Goal: Task Accomplishment & Management: Manage account settings

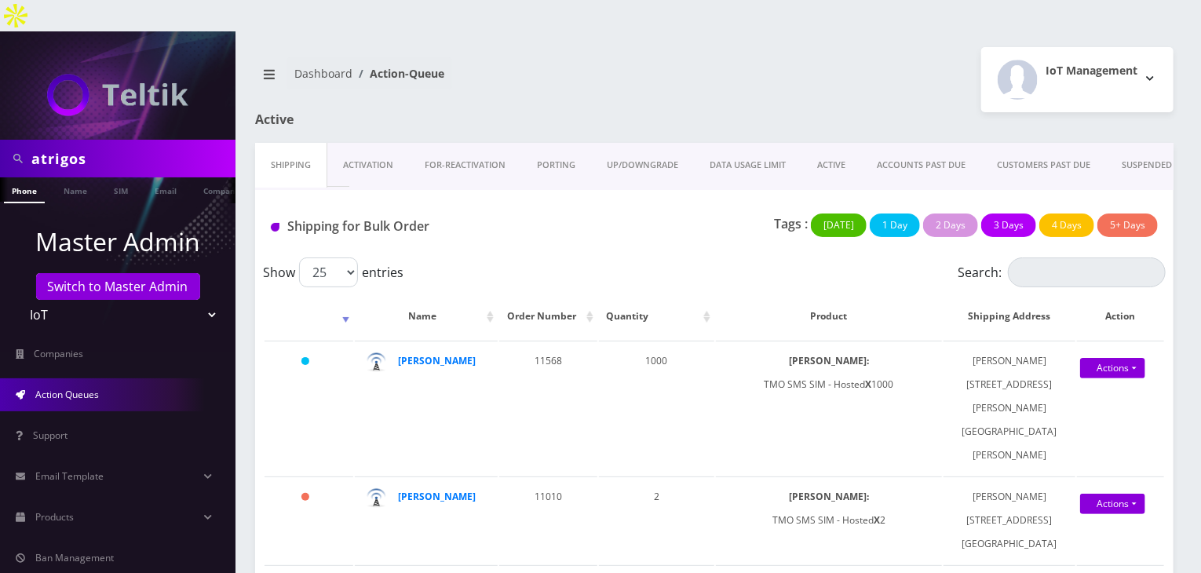
drag, startPoint x: 115, startPoint y: 126, endPoint x: 0, endPoint y: 141, distance: 116.3
click at [0, 141] on div "atrigos" at bounding box center [117, 159] width 235 height 38
type input "javier"
click at [80, 177] on link "Name" at bounding box center [75, 190] width 39 height 26
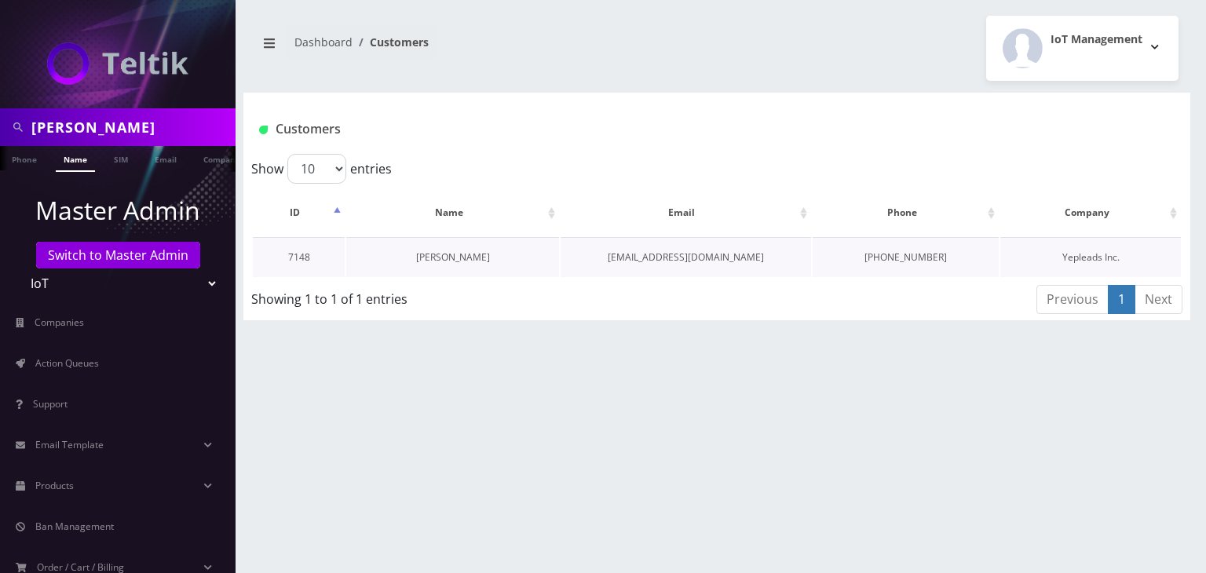
click at [446, 257] on link "[PERSON_NAME]" at bounding box center [453, 256] width 74 height 13
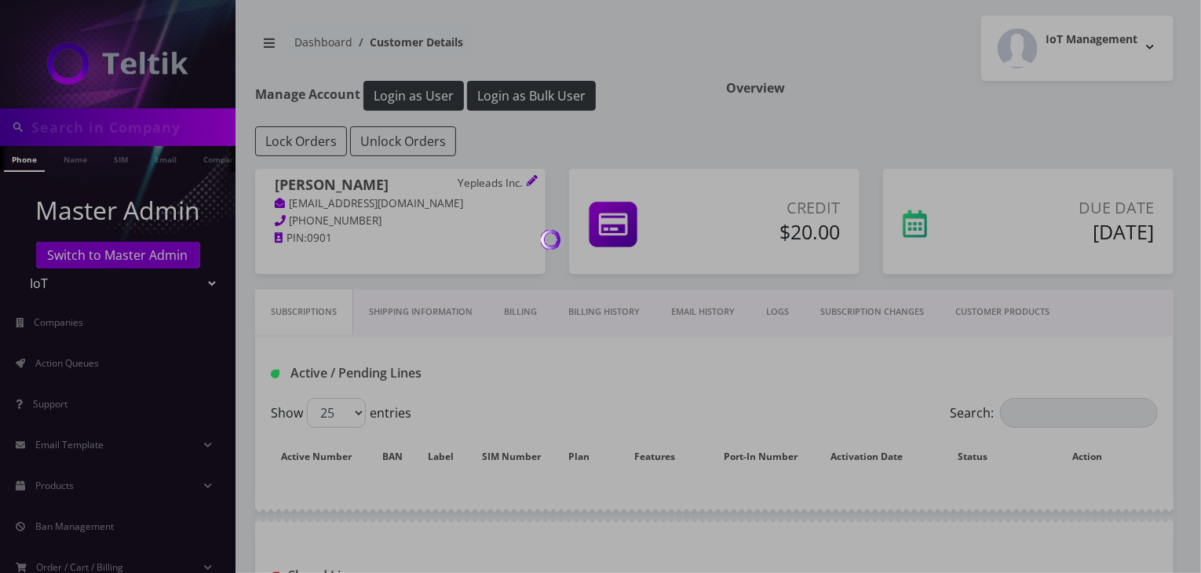
type input "[PERSON_NAME]"
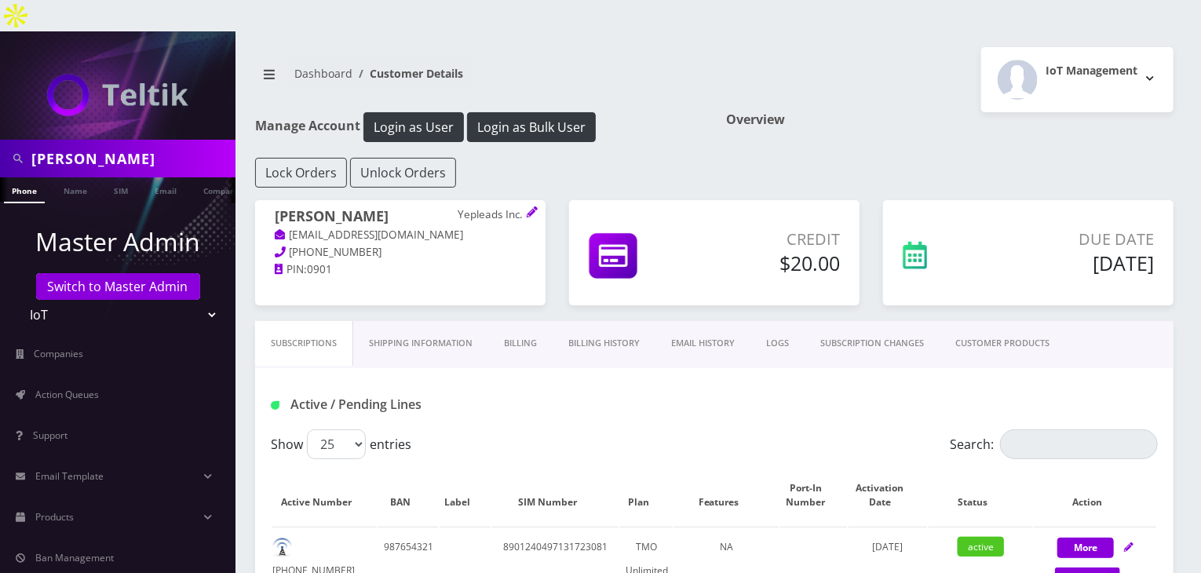
click at [974, 321] on link "CUSTOMER PRODUCTS" at bounding box center [1003, 343] width 126 height 45
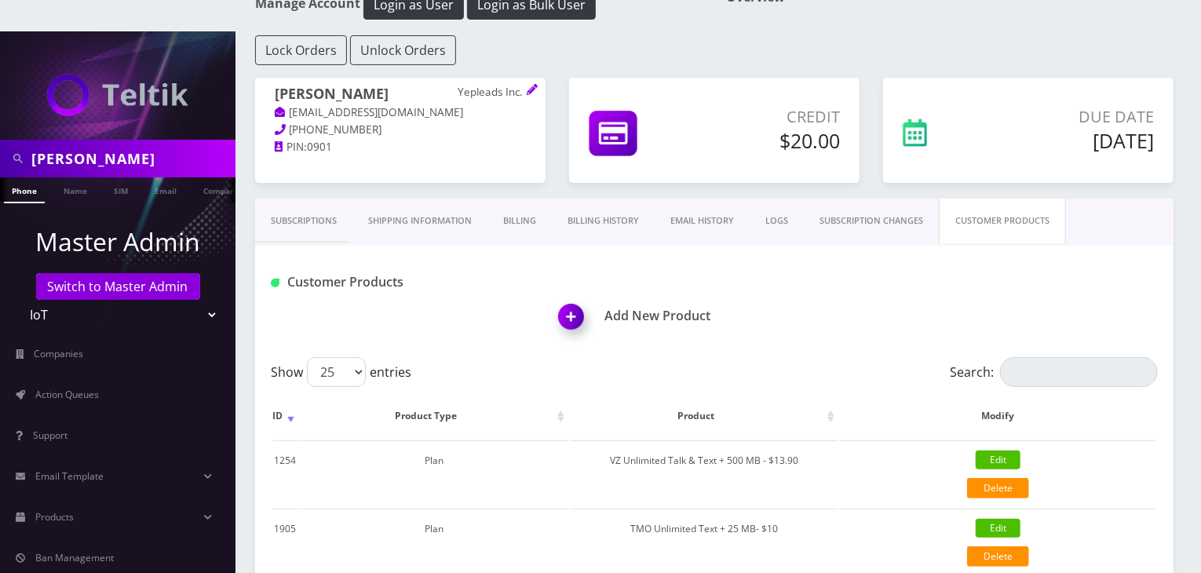
scroll to position [392, 0]
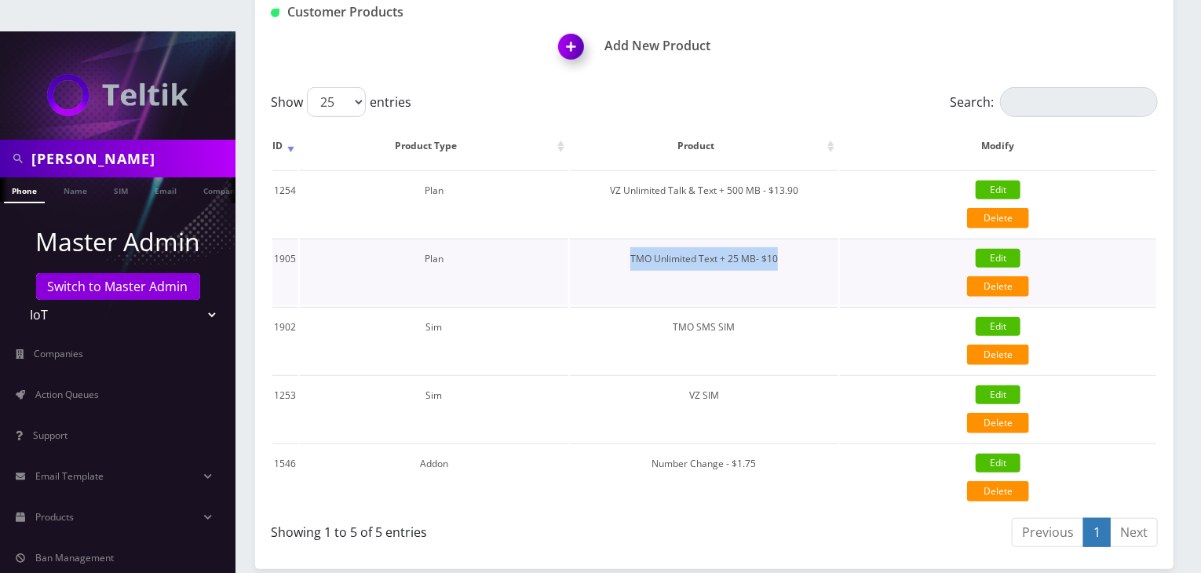
drag, startPoint x: 791, startPoint y: 224, endPoint x: 635, endPoint y: 229, distance: 156.3
click at [635, 239] on td "TMO Unlimited Text + 25 MB- $10" at bounding box center [704, 272] width 268 height 67
copy td "TMO Unlimited Text + 25 MB- $10"
click at [107, 501] on link "Products" at bounding box center [117, 517] width 235 height 33
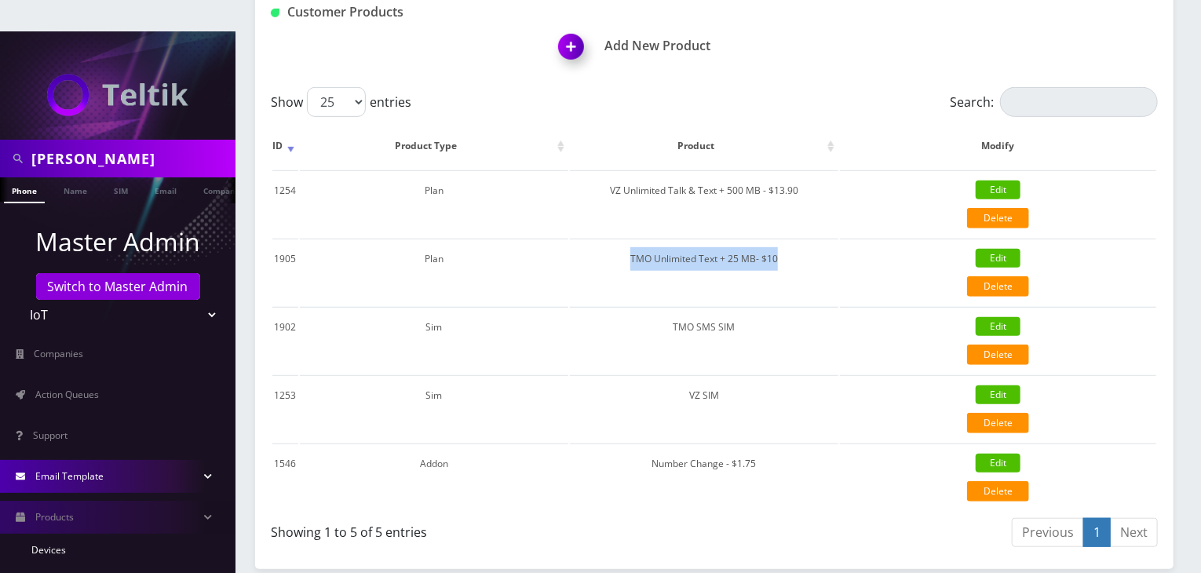
scroll to position [261, 0]
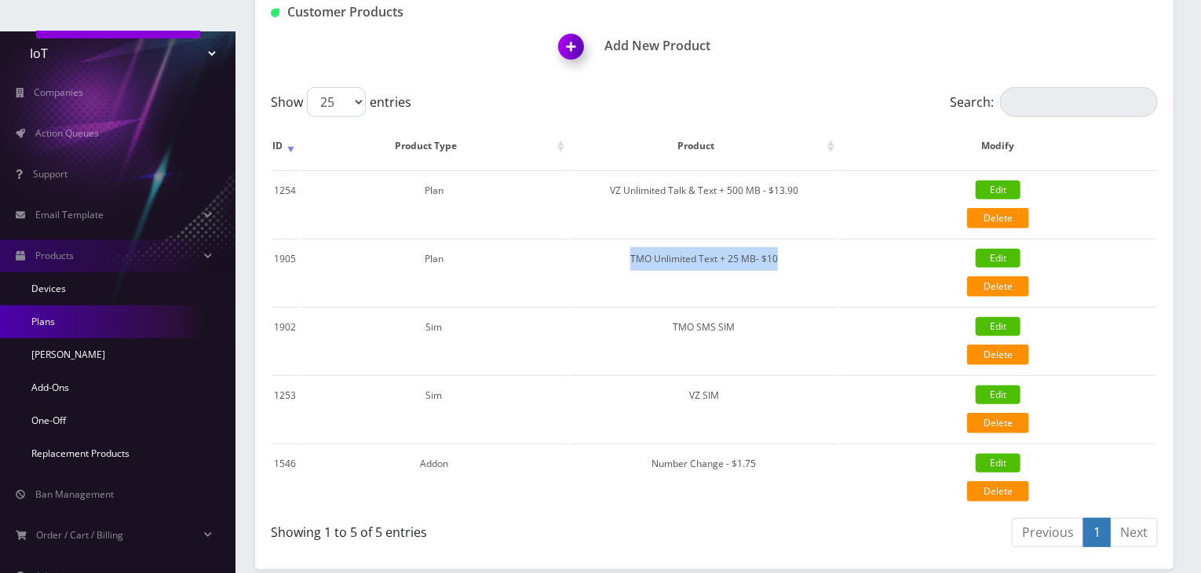
click at [96, 305] on link "Plans" at bounding box center [117, 321] width 235 height 33
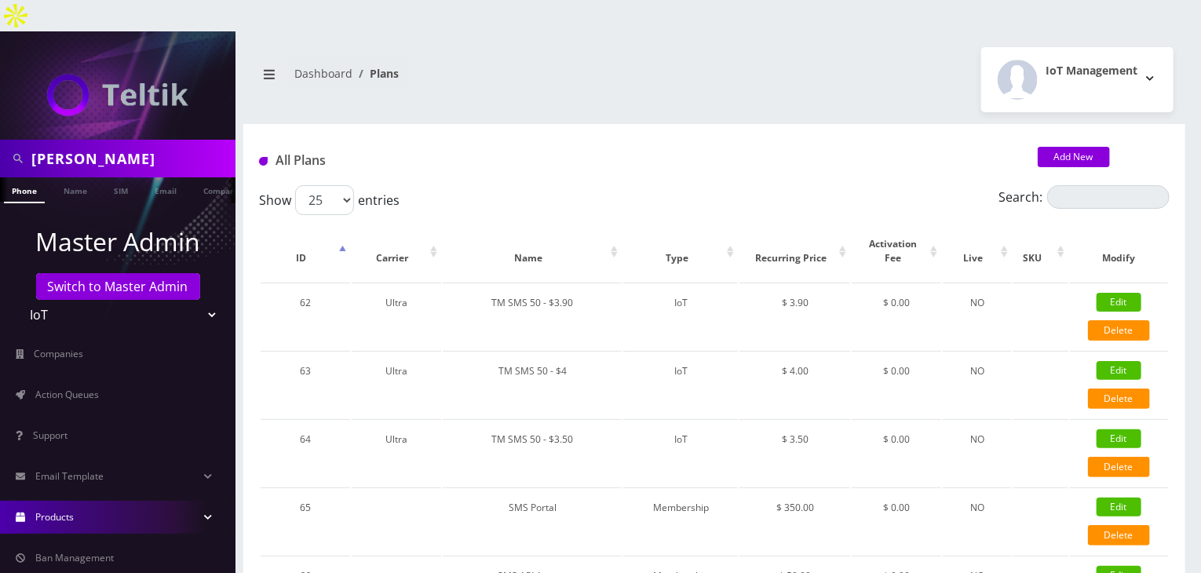
click at [894, 124] on div "All Plans Add New" at bounding box center [714, 154] width 942 height 61
click at [1071, 185] on input "Search:" at bounding box center [1108, 197] width 122 height 24
paste input "TMO Unlimited Text + 25 MB- $10"
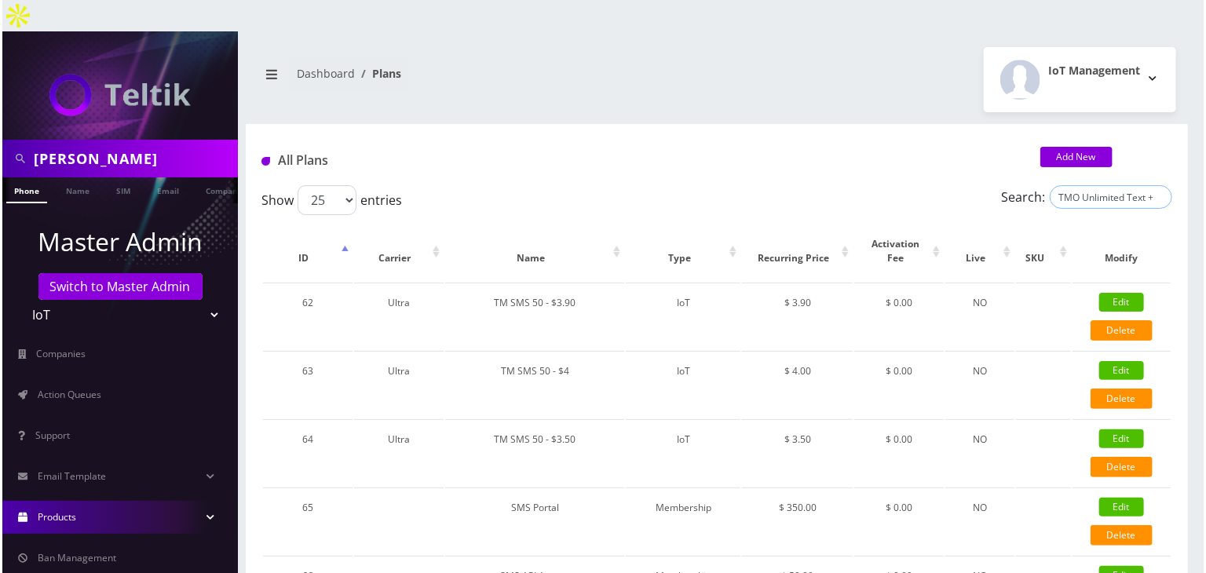
scroll to position [0, 47]
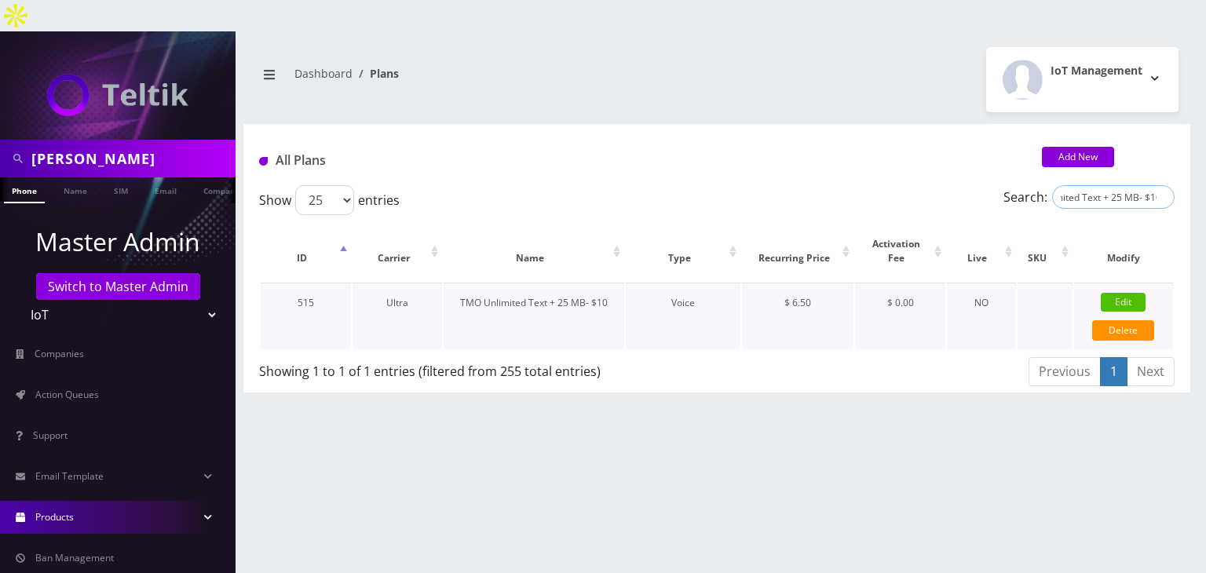
type input "TMO Unlimited Text + 25 MB- $10"
click at [1126, 293] on link "Edit" at bounding box center [1122, 302] width 45 height 19
type input "TMO Unlimited Text + 25 MB- $10"
select select "1"
select select "5"
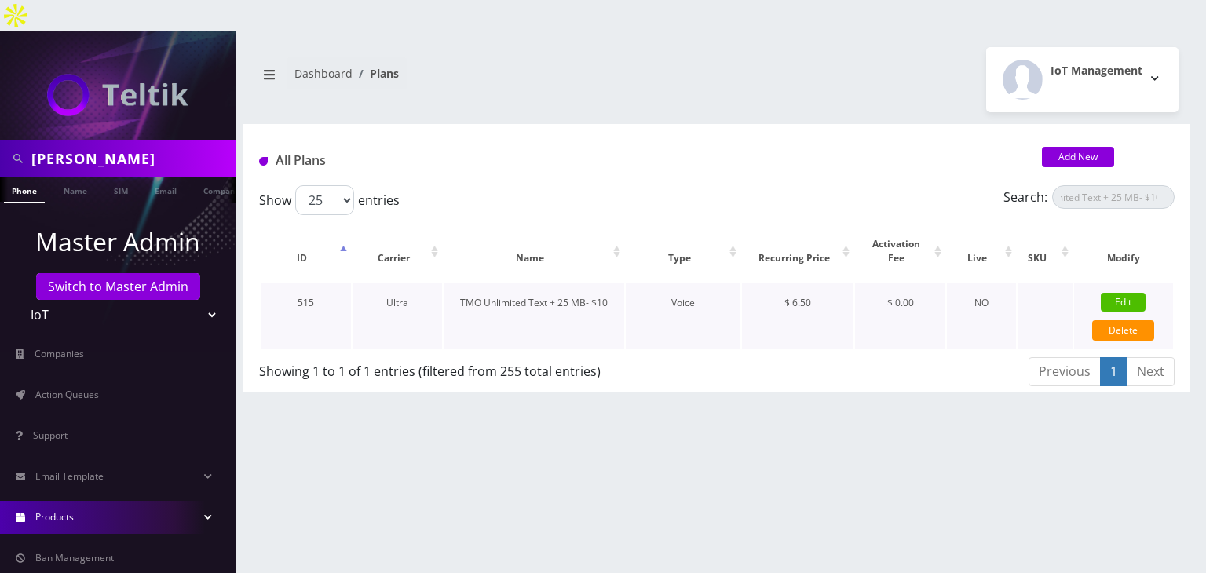
select select "0"
checkbox input "false"
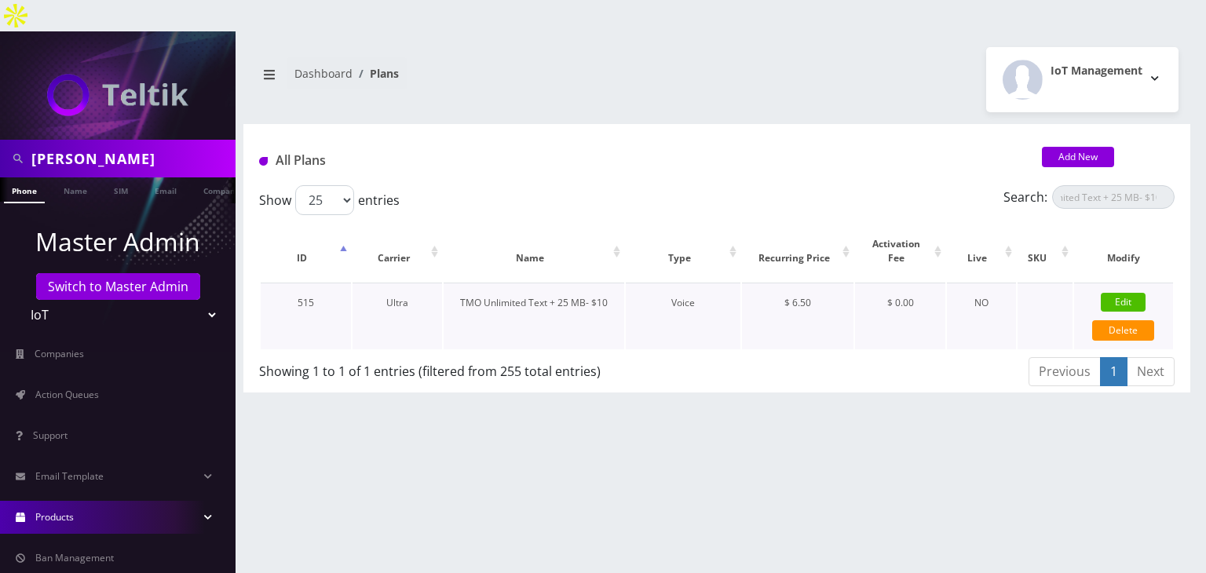
checkbox input "false"
type input "1384"
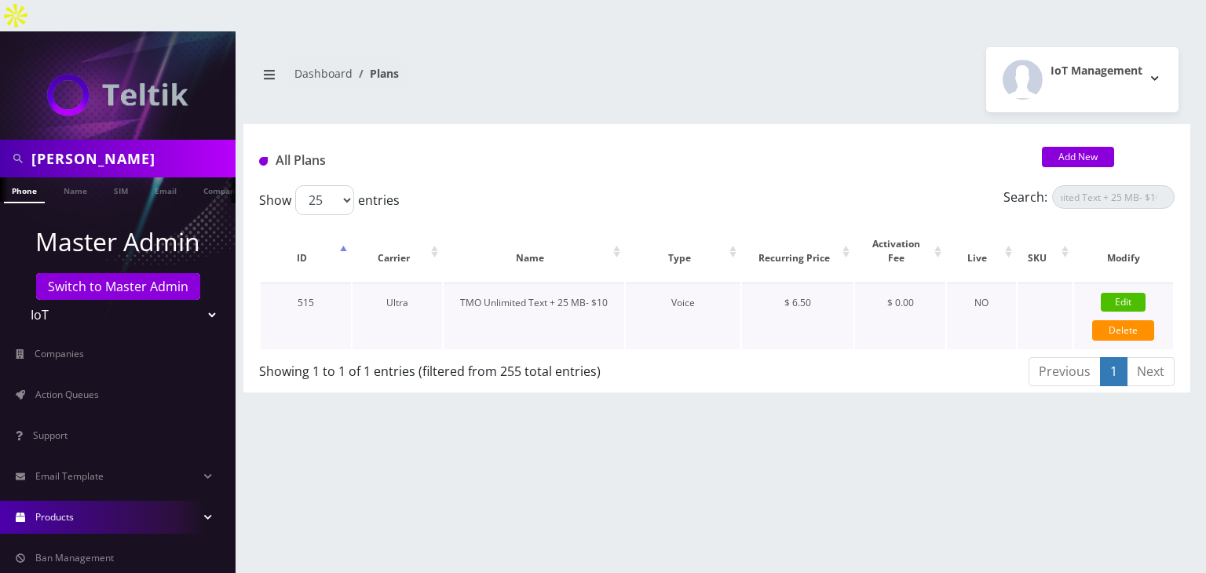
type input "3.5"
select select "0"
checkbox input "true"
checkbox input "false"
type input "6.5"
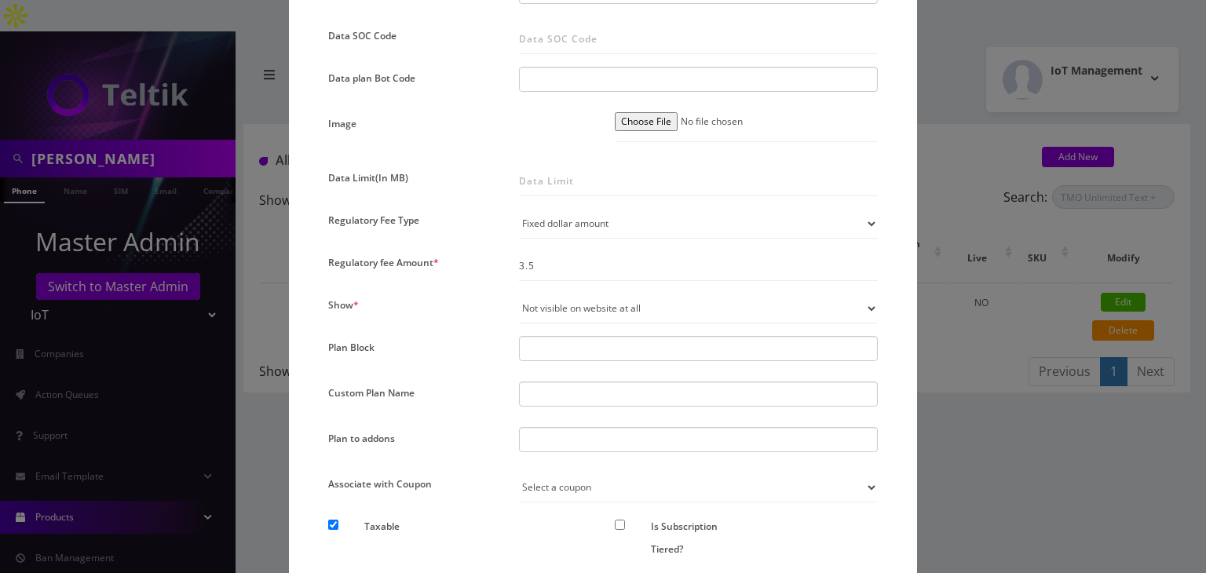
scroll to position [1177, 0]
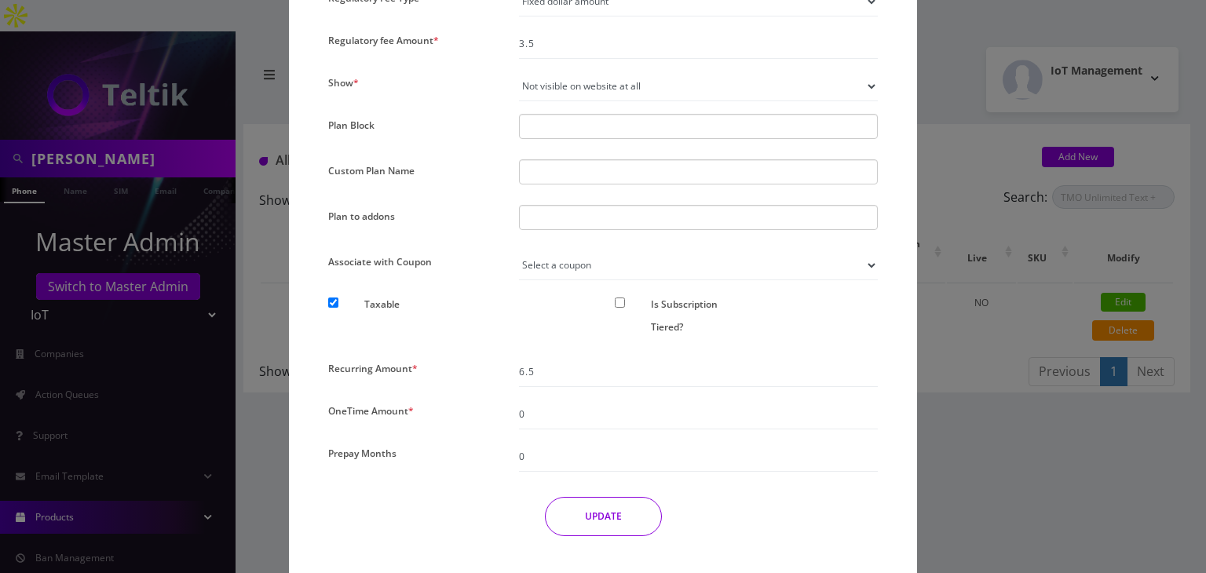
click at [1039, 409] on div "× Edit Plan Name * TMO Unlimited Text + 25 MB- $10 SKU Tag Type * Voice Data We…" at bounding box center [603, 286] width 1206 height 573
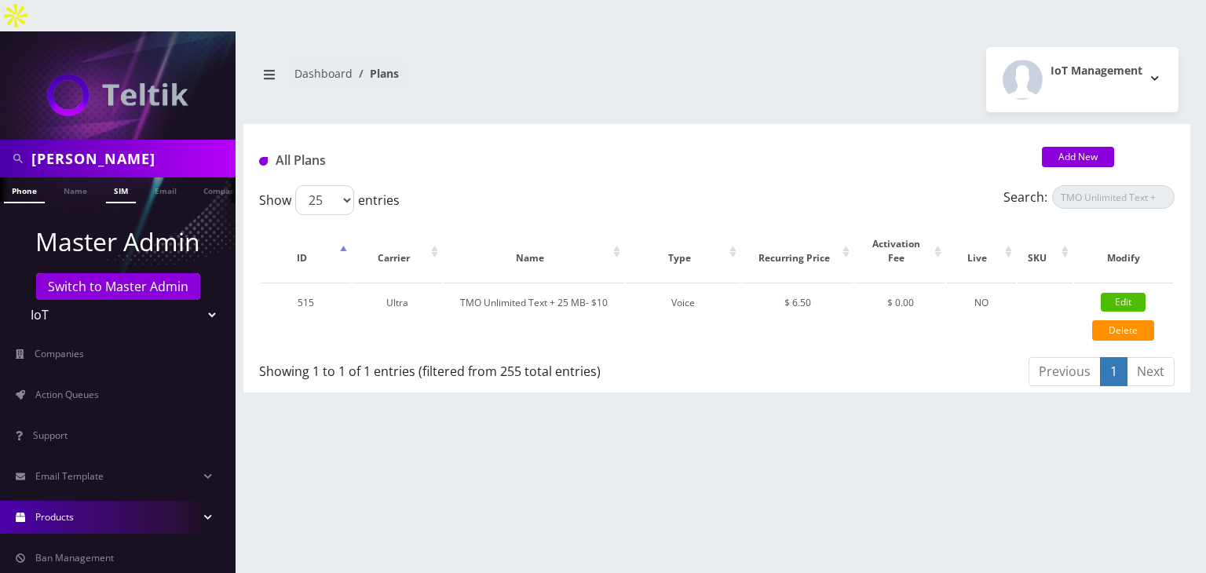
scroll to position [0, 8]
drag, startPoint x: 101, startPoint y: 126, endPoint x: 0, endPoint y: 126, distance: 101.3
click at [0, 140] on div "[PERSON_NAME]" at bounding box center [117, 159] width 235 height 38
type input "[PERSON_NAME]"
click at [54, 177] on link "Name" at bounding box center [67, 190] width 39 height 26
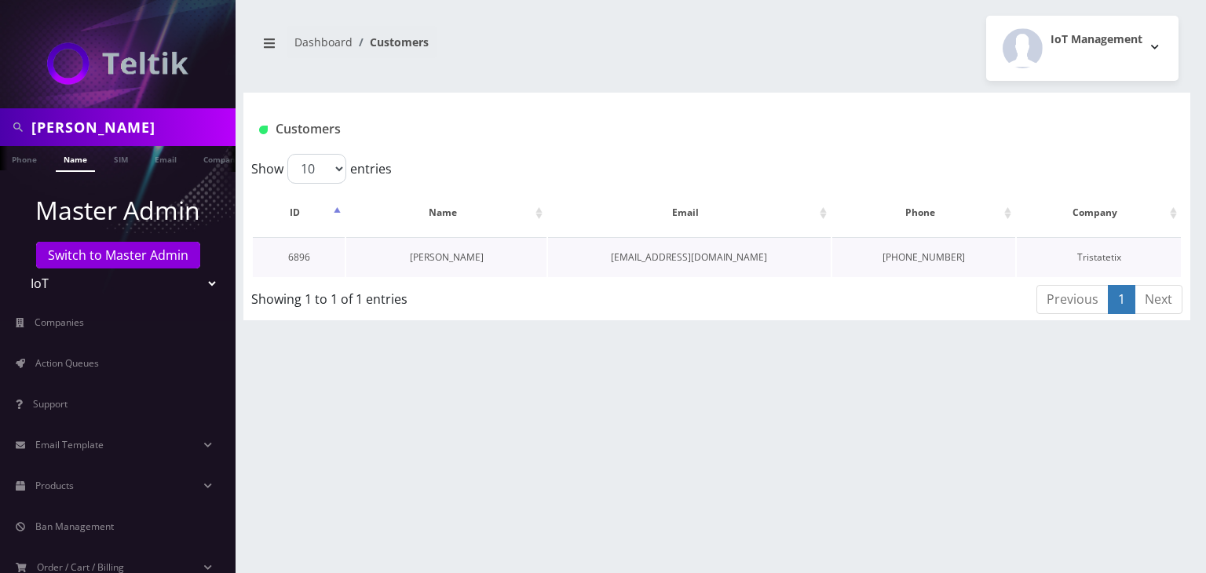
click at [443, 254] on link "Gregory Sbarra" at bounding box center [447, 256] width 74 height 13
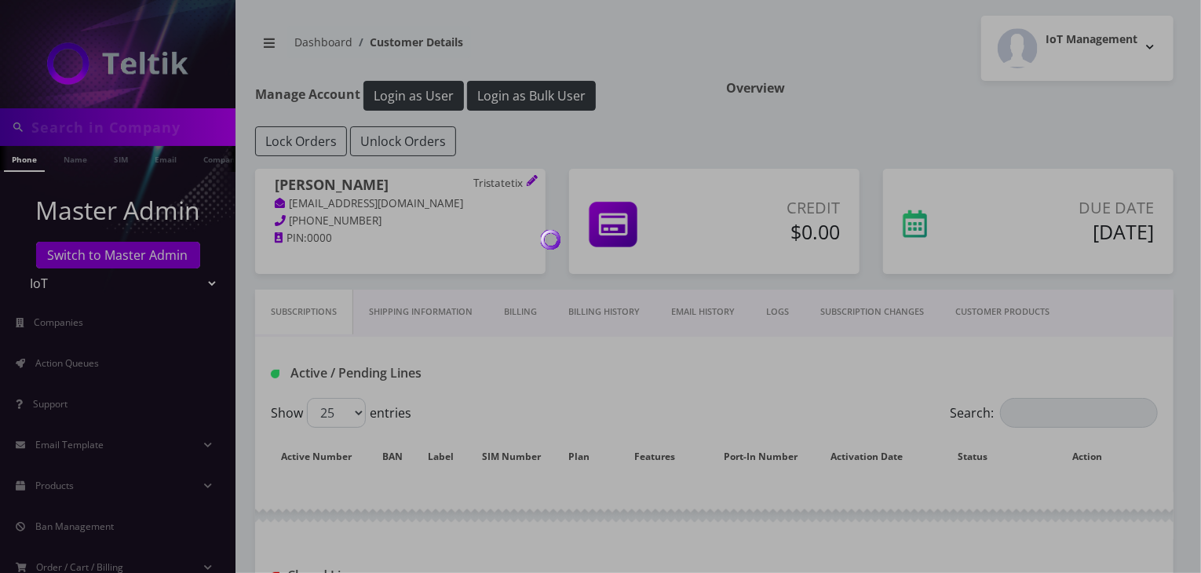
type input "[PERSON_NAME]"
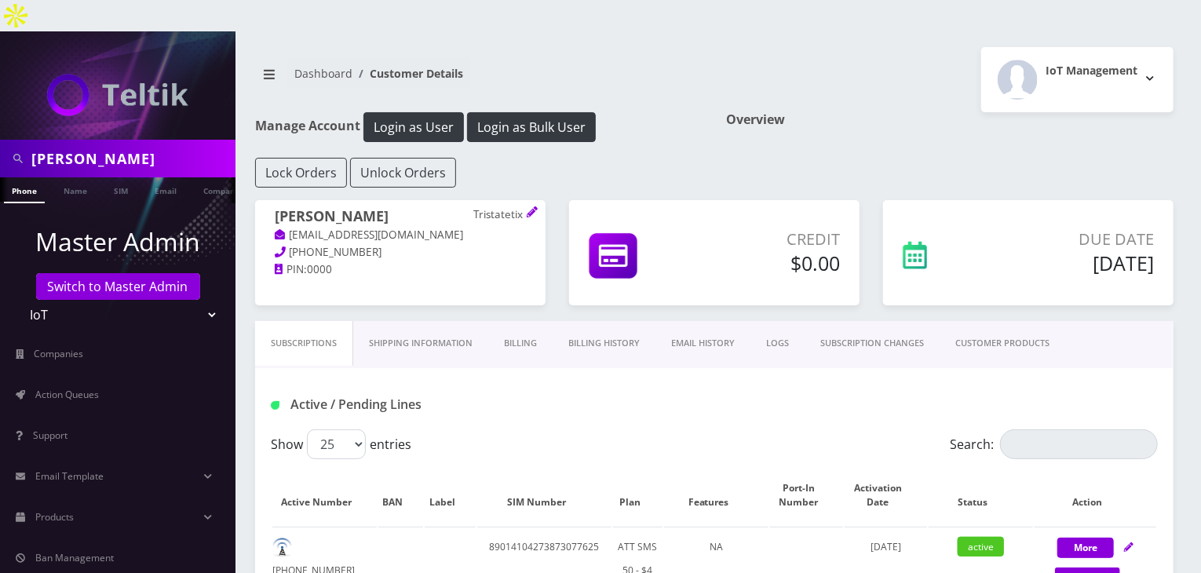
drag, startPoint x: 115, startPoint y: 133, endPoint x: 0, endPoint y: 133, distance: 114.6
click at [0, 140] on div "[PERSON_NAME]" at bounding box center [117, 159] width 235 height 38
type input "JT tickets"
click at [67, 219] on li "Master Admin Switch to Master Admin Teltik Production My Link Mobile VennMobile…" at bounding box center [117, 276] width 235 height 115
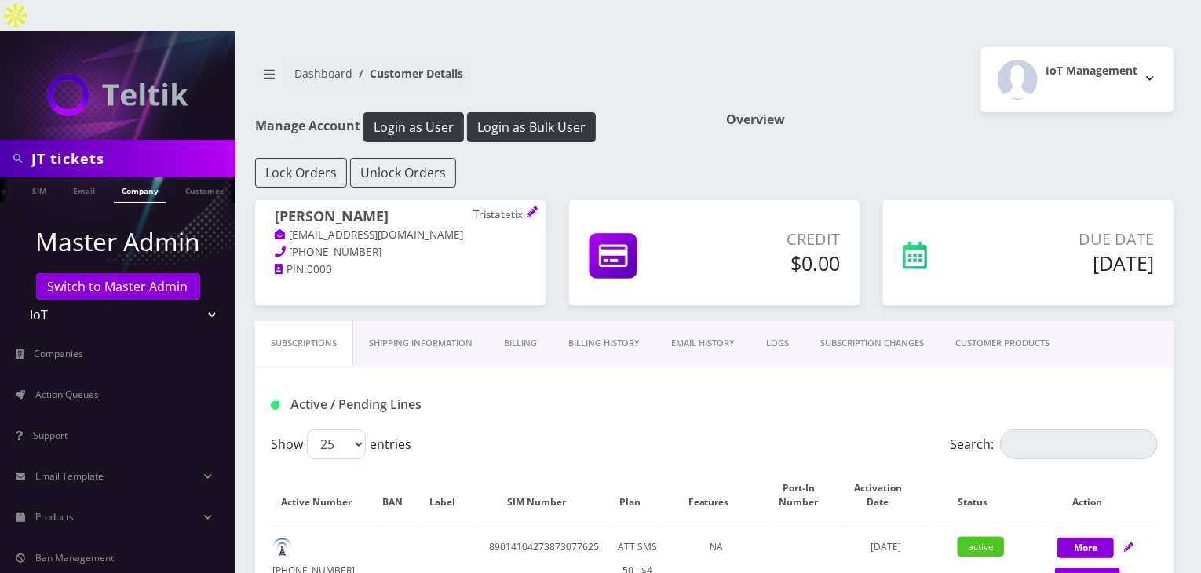
click at [127, 177] on link "Company" at bounding box center [140, 190] width 53 height 26
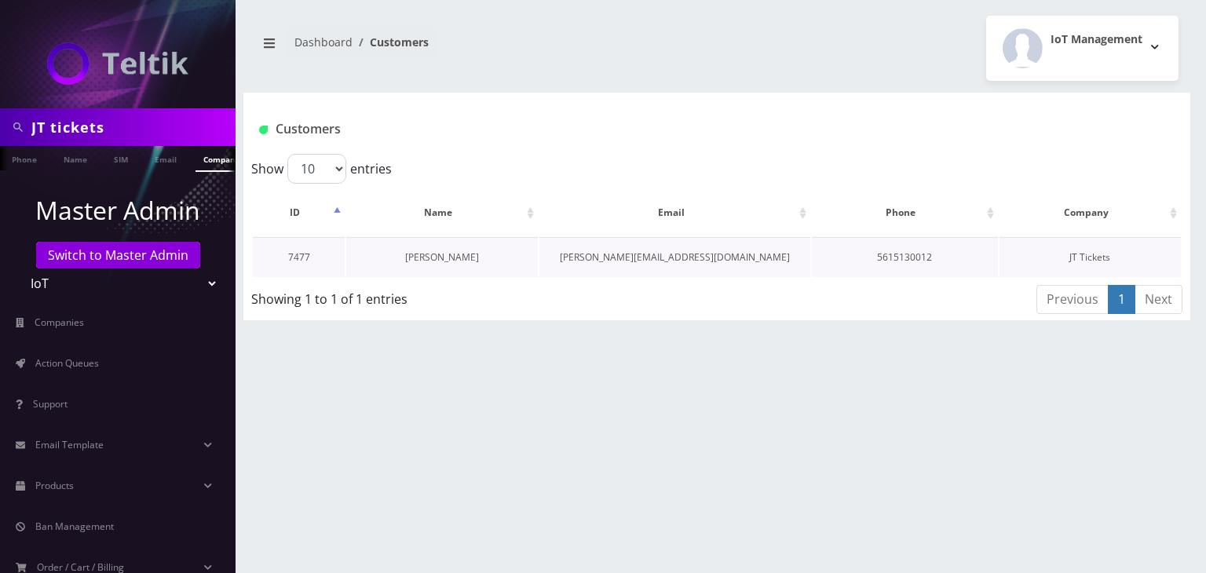
click at [463, 259] on link "[PERSON_NAME]" at bounding box center [442, 256] width 74 height 13
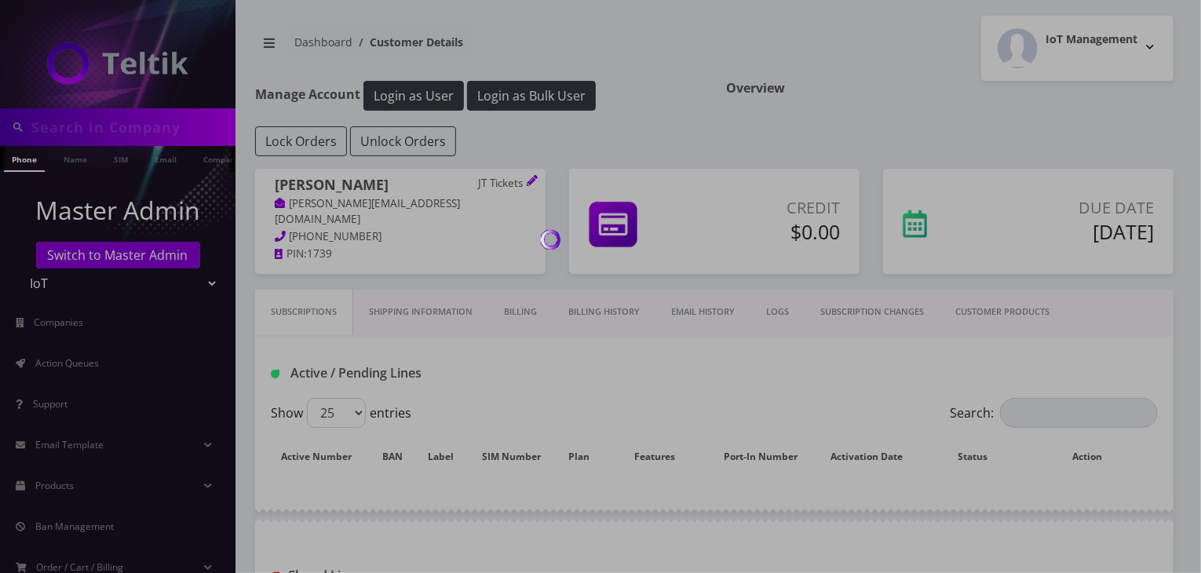
type input "JT tickets"
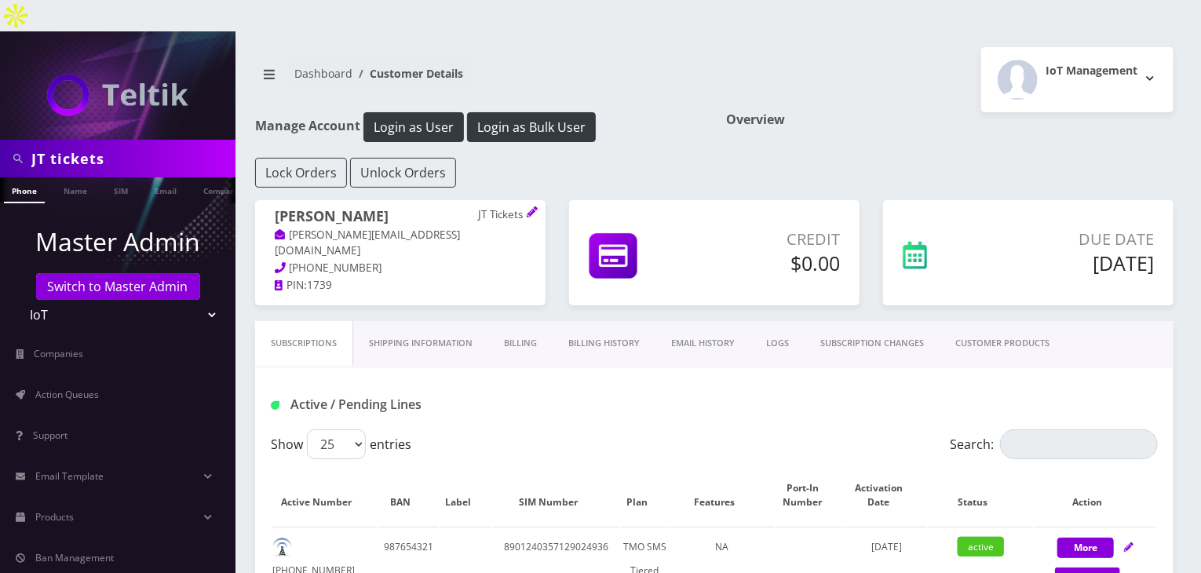
click at [581, 321] on link "Billing History" at bounding box center [604, 343] width 103 height 45
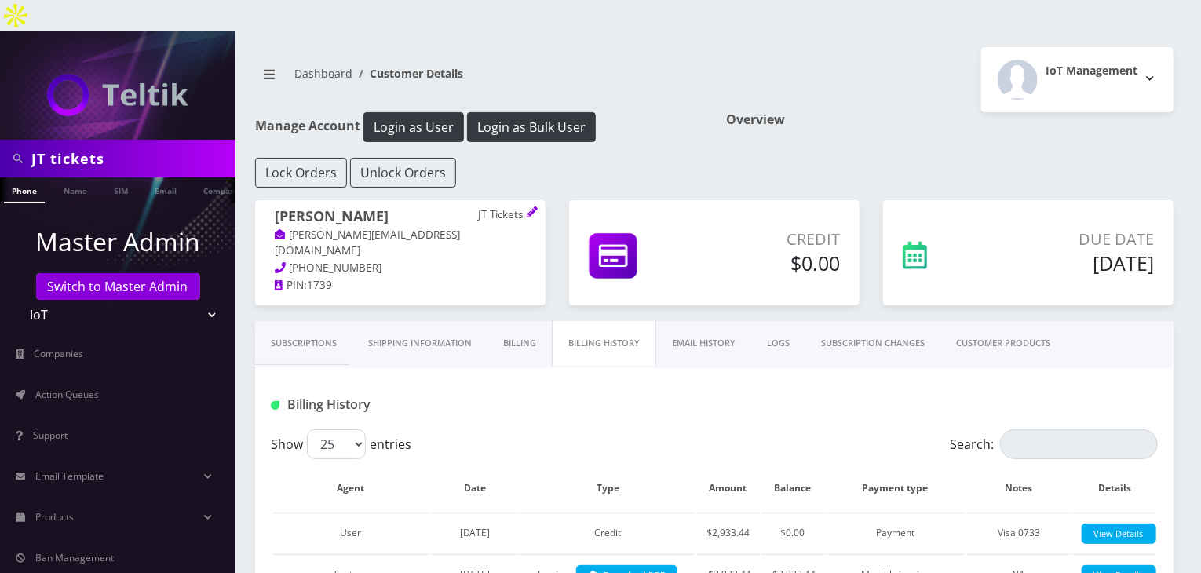
drag, startPoint x: 100, startPoint y: 132, endPoint x: 0, endPoint y: 133, distance: 100.5
click at [0, 140] on div "JT tickets" at bounding box center [117, 159] width 235 height 38
type input "tickets transfer"
click at [197, 177] on link "Company" at bounding box center [221, 190] width 53 height 26
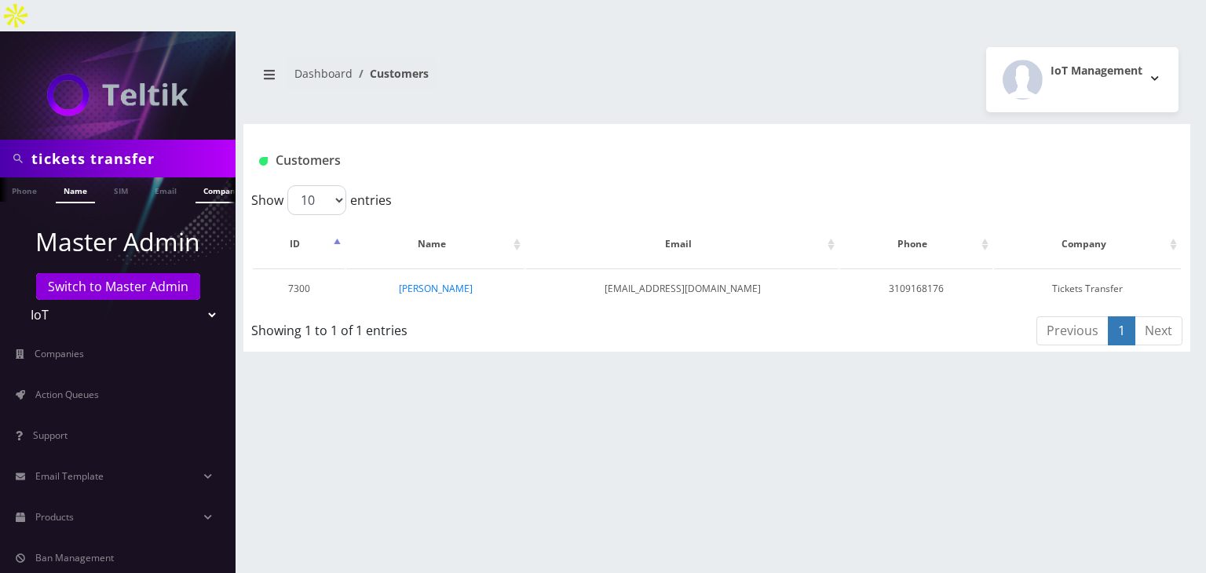
click at [76, 177] on link "Name" at bounding box center [75, 190] width 39 height 26
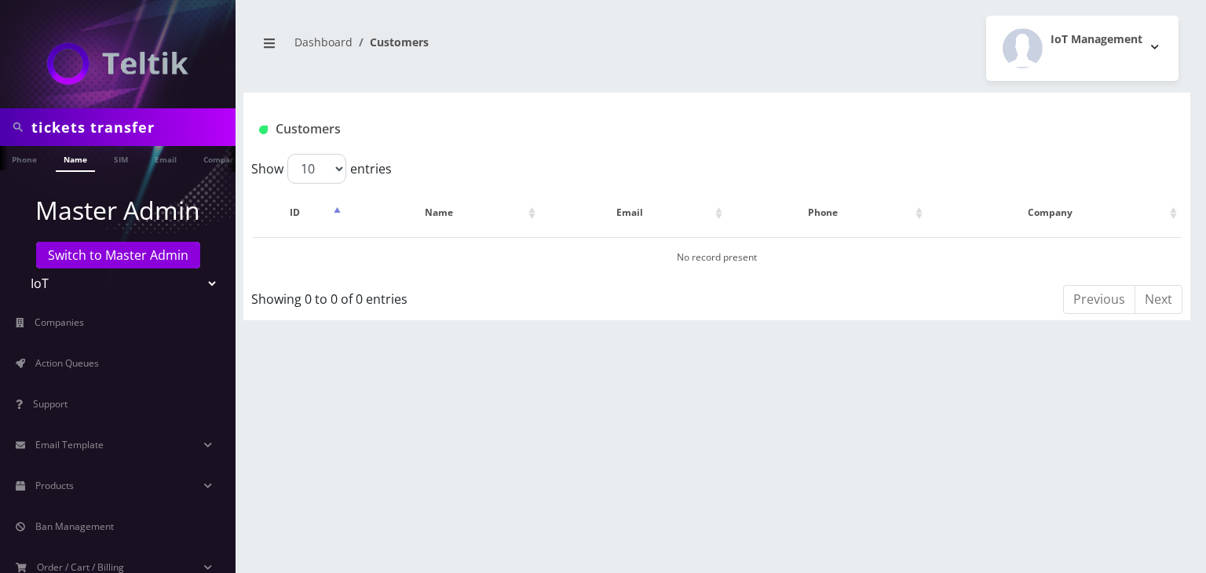
drag, startPoint x: 163, startPoint y: 122, endPoint x: 0, endPoint y: 116, distance: 163.4
click at [0, 116] on div "tickets transfer" at bounding box center [117, 127] width 235 height 38
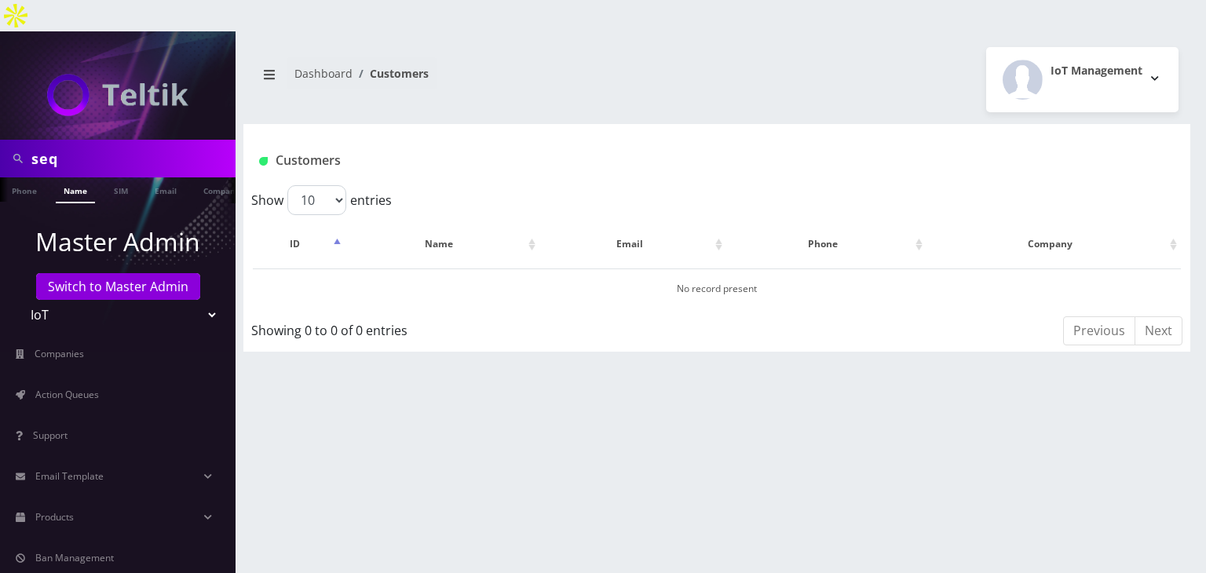
type input "sequoi"
click at [207, 177] on link "Company" at bounding box center [221, 190] width 53 height 26
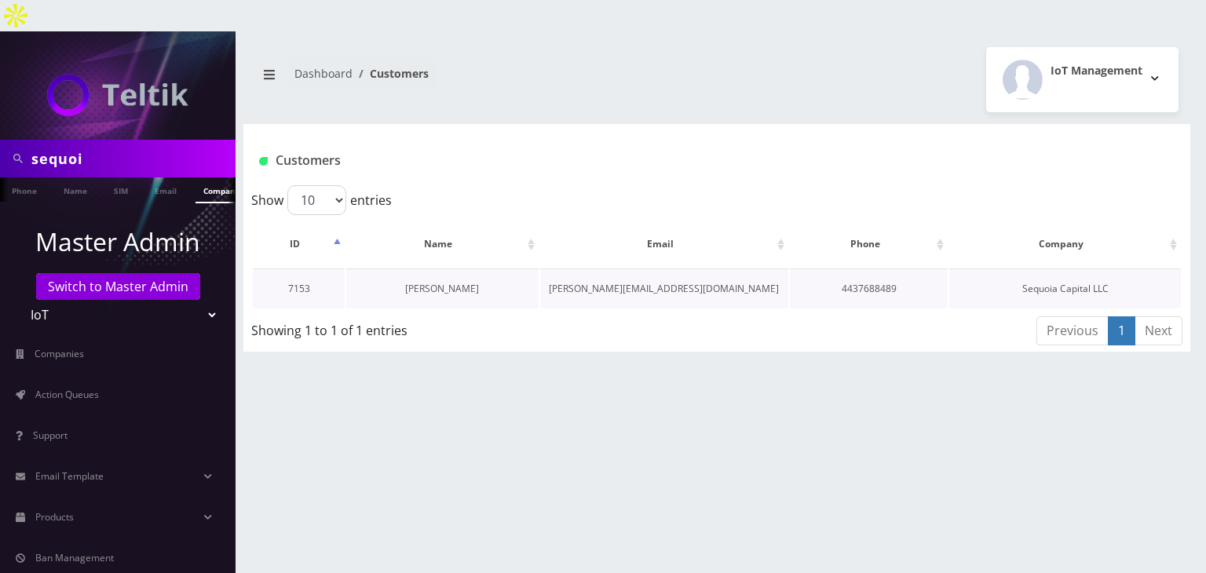
click at [461, 282] on link "[PERSON_NAME]" at bounding box center [442, 288] width 74 height 13
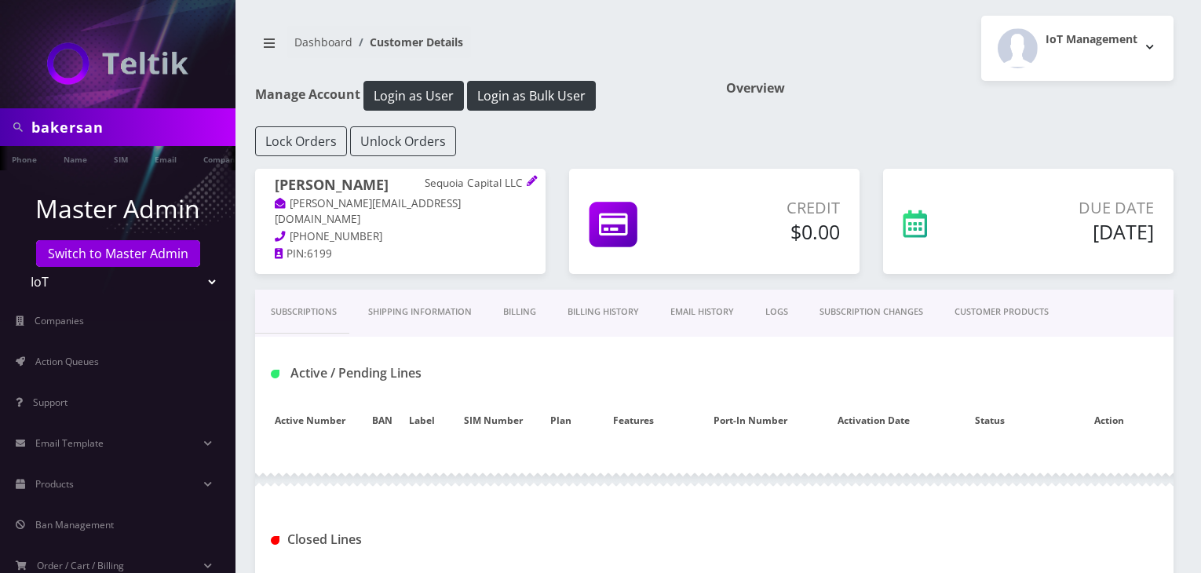
click at [82, 155] on link "Name" at bounding box center [75, 158] width 39 height 24
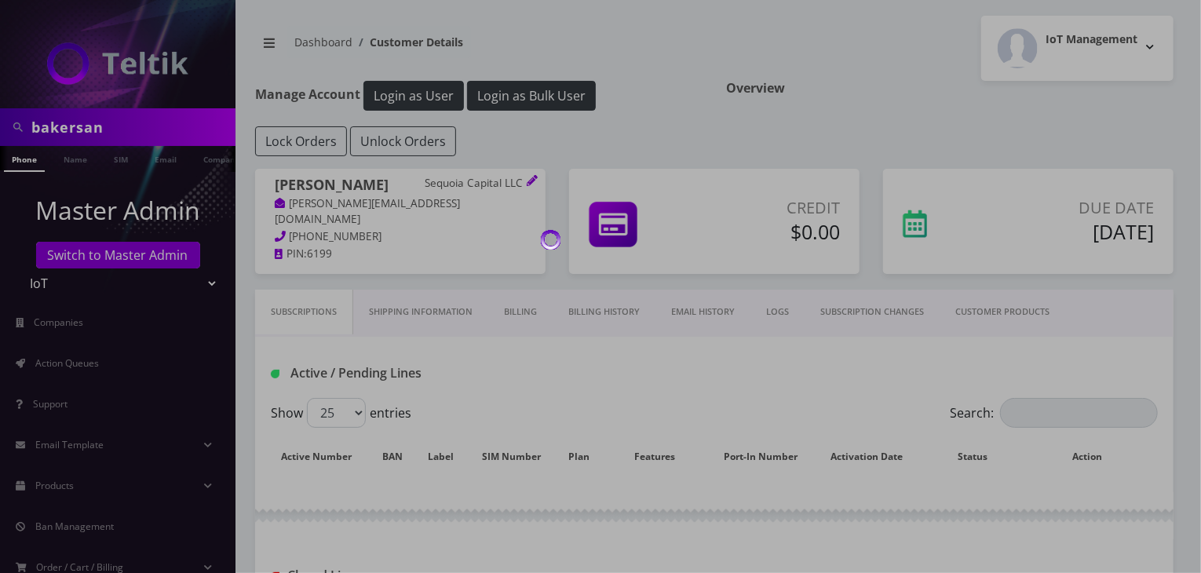
type input "sequoi"
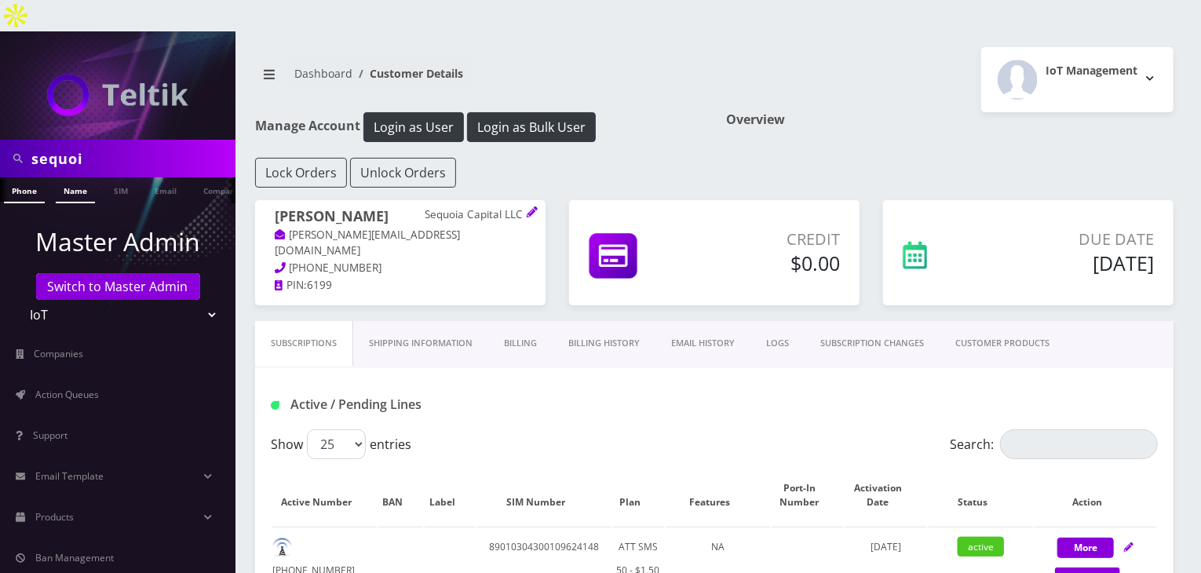
click at [79, 177] on link "Name" at bounding box center [75, 190] width 39 height 26
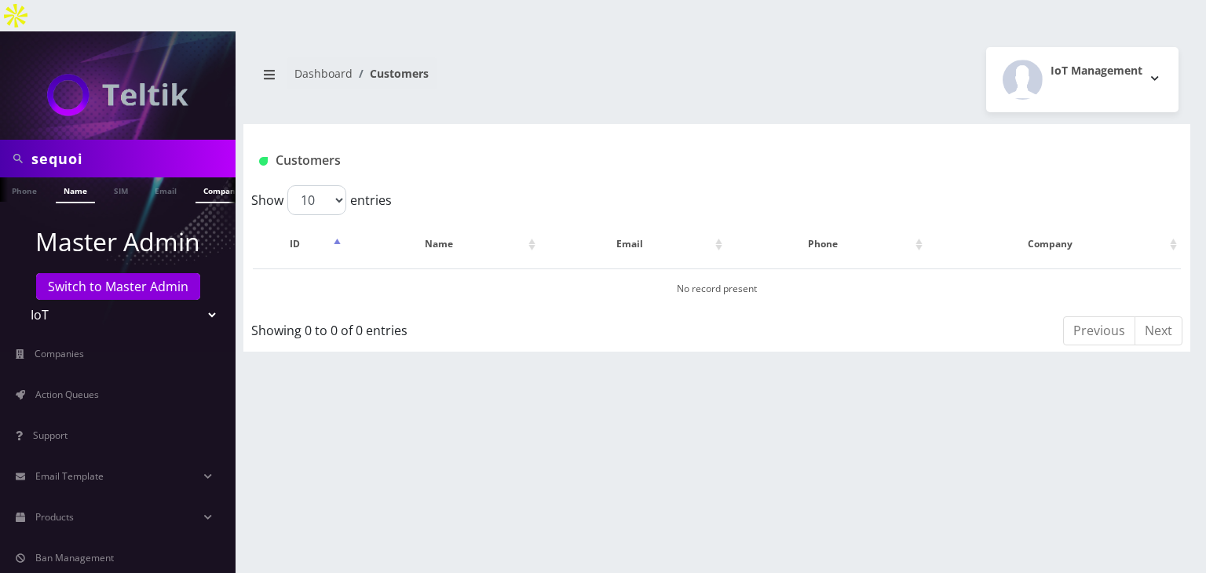
click at [204, 177] on link "Company" at bounding box center [221, 190] width 53 height 26
drag, startPoint x: 127, startPoint y: 134, endPoint x: 0, endPoint y: 130, distance: 127.2
click at [0, 140] on div "sequoi" at bounding box center [117, 159] width 235 height 38
type input "bakersan"
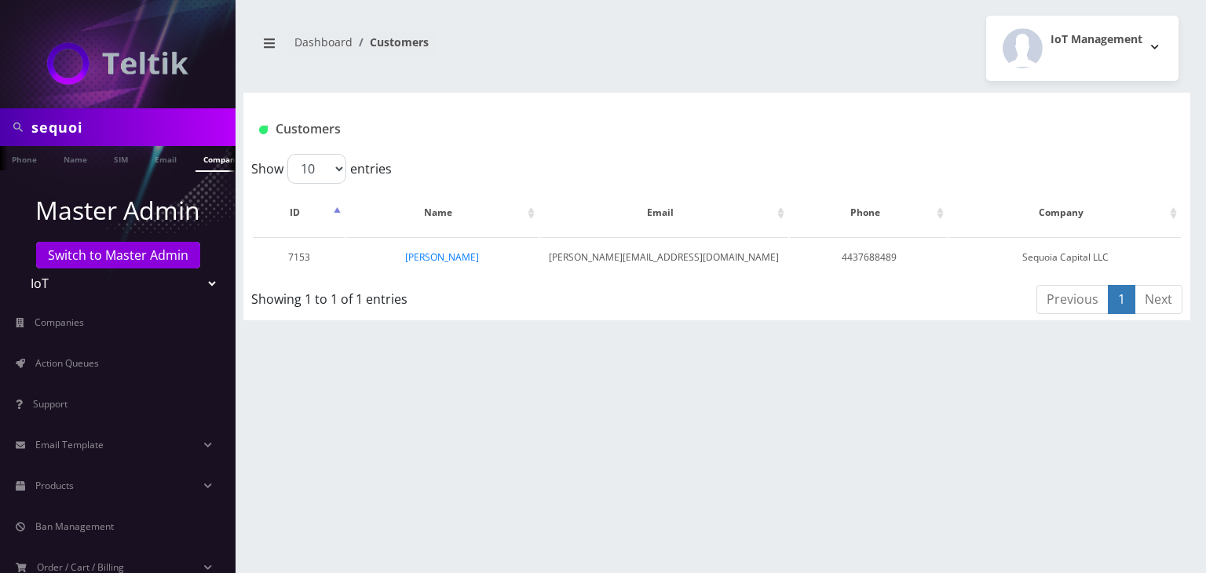
click at [214, 161] on link "Company" at bounding box center [221, 159] width 53 height 26
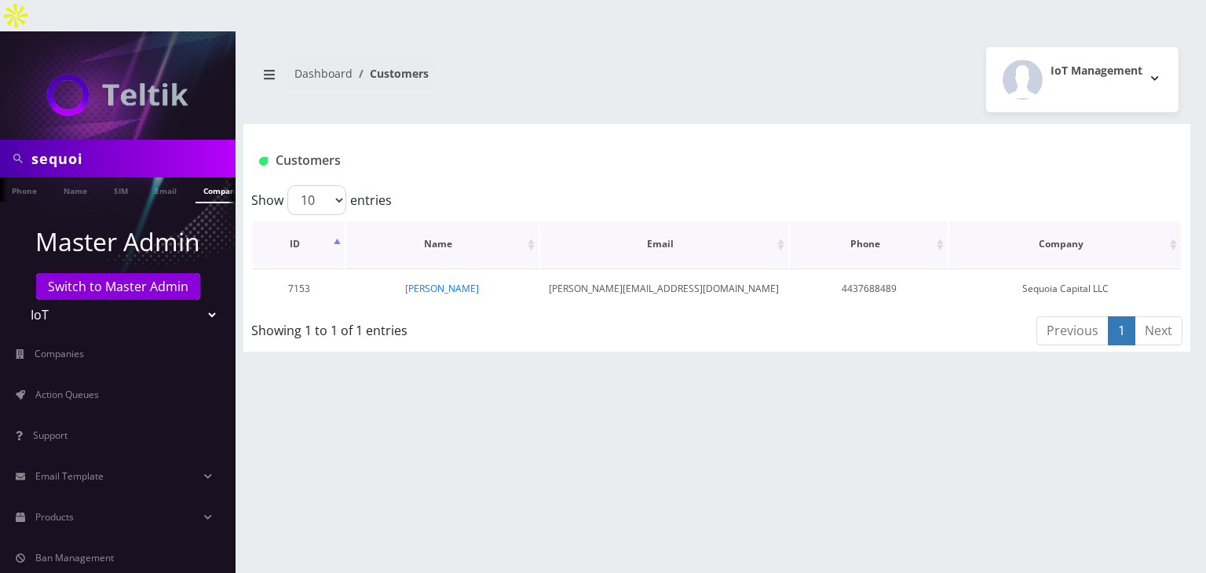
scroll to position [0, 8]
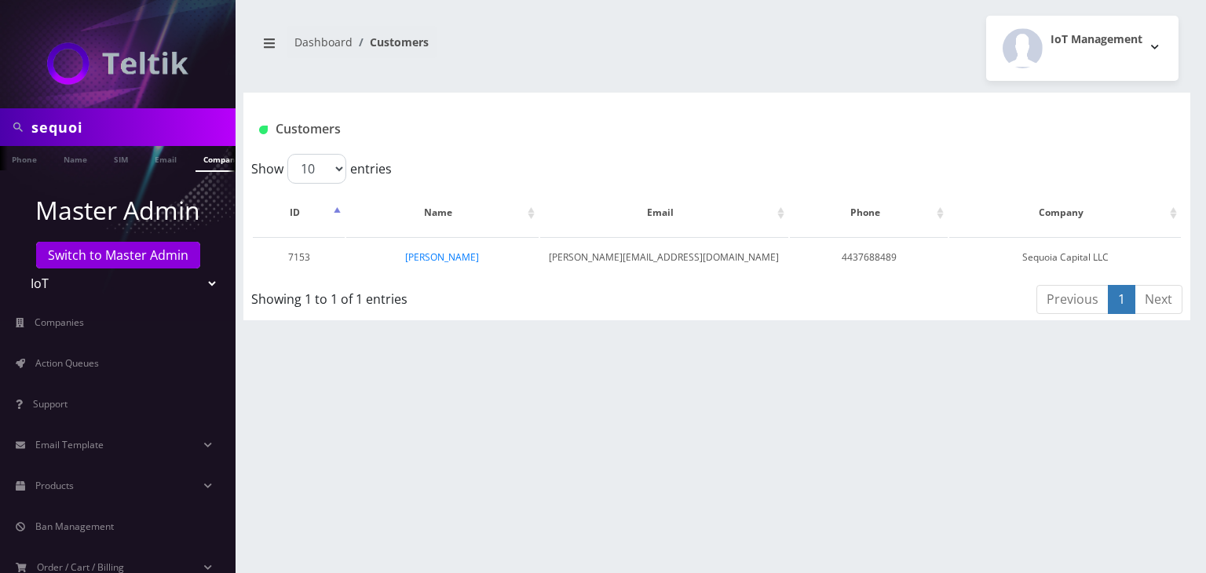
drag, startPoint x: 0, startPoint y: 0, endPoint x: 0, endPoint y: 127, distance: 127.2
click at [0, 127] on div "sequoi" at bounding box center [117, 127] width 235 height 38
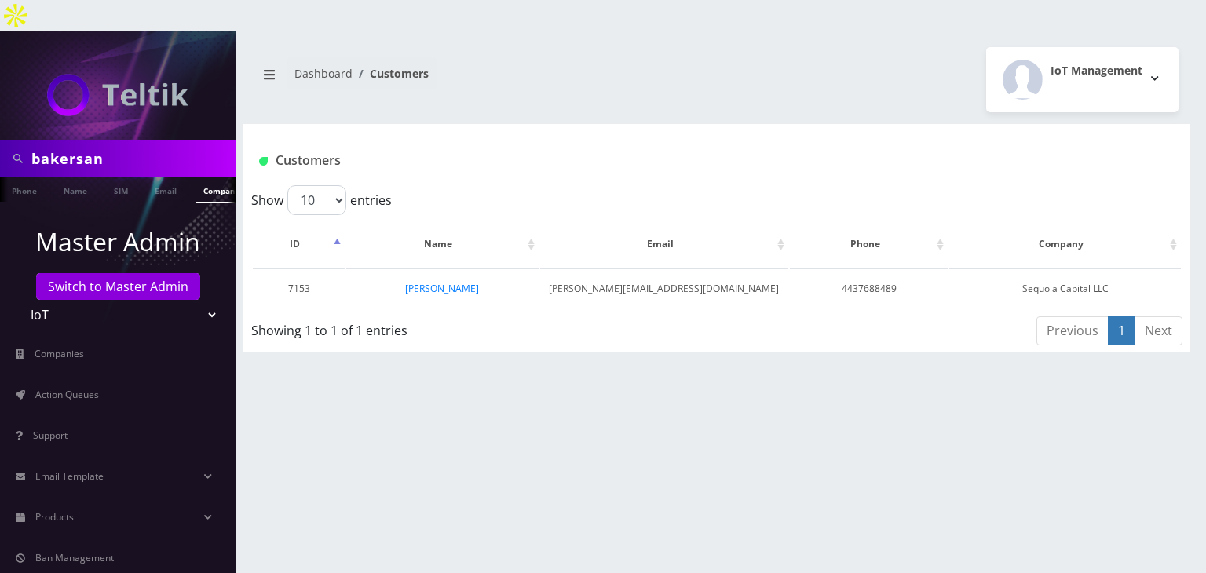
type input "bakersan"
click at [196, 223] on p "Master Admin" at bounding box center [117, 242] width 235 height 38
click at [220, 177] on ul at bounding box center [228, 190] width 16 height 27
click at [121, 177] on link "Company" at bounding box center [140, 190] width 53 height 26
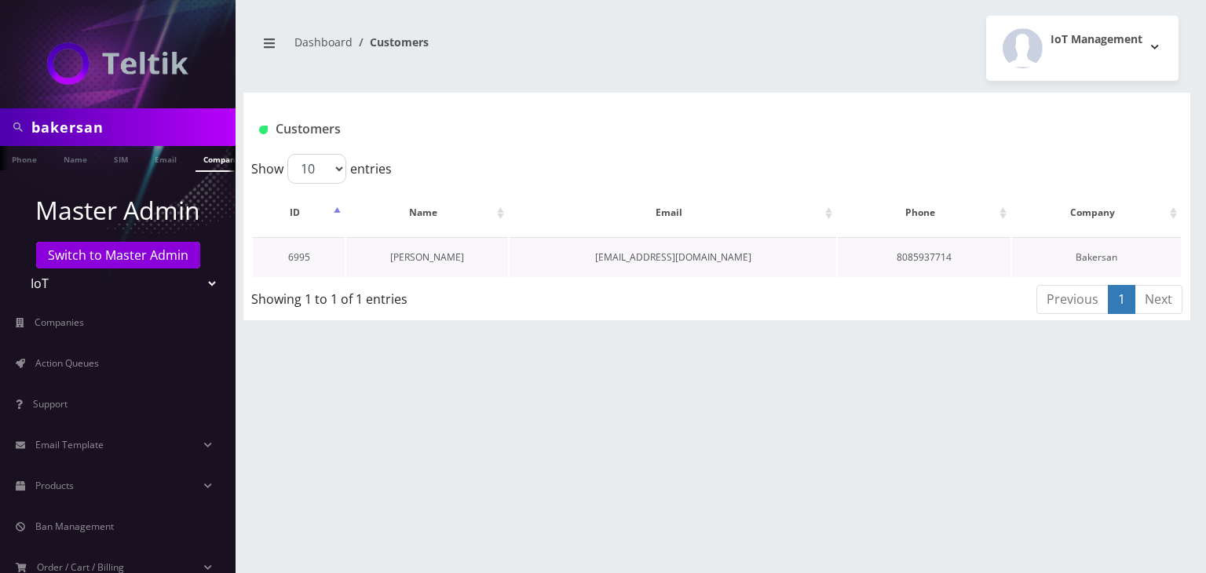
click at [407, 255] on link "[PERSON_NAME]" at bounding box center [427, 256] width 74 height 13
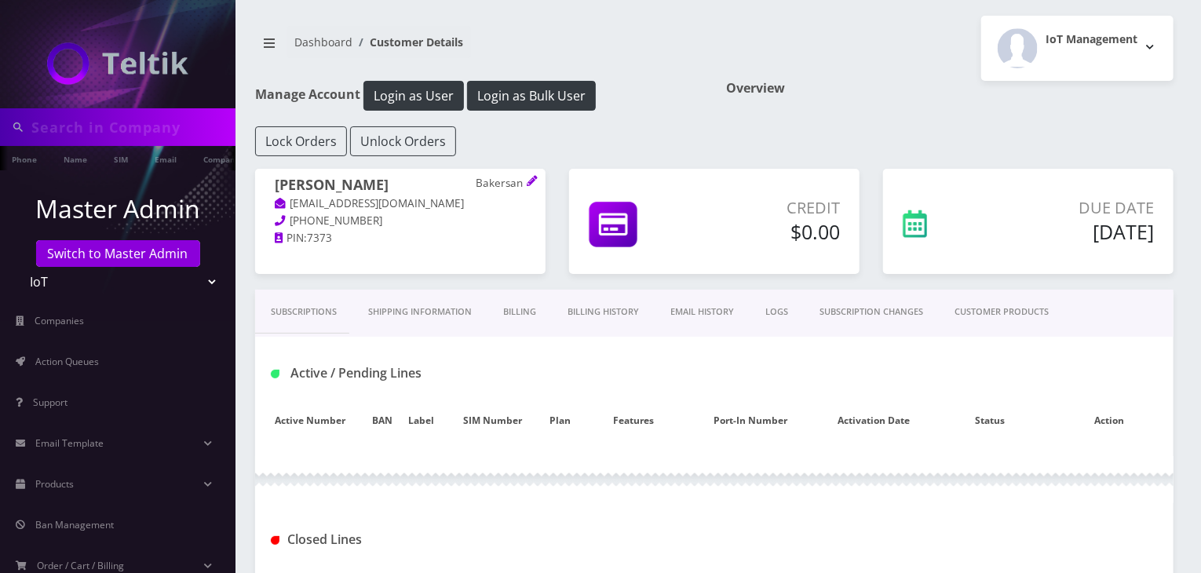
type input "bakersan"
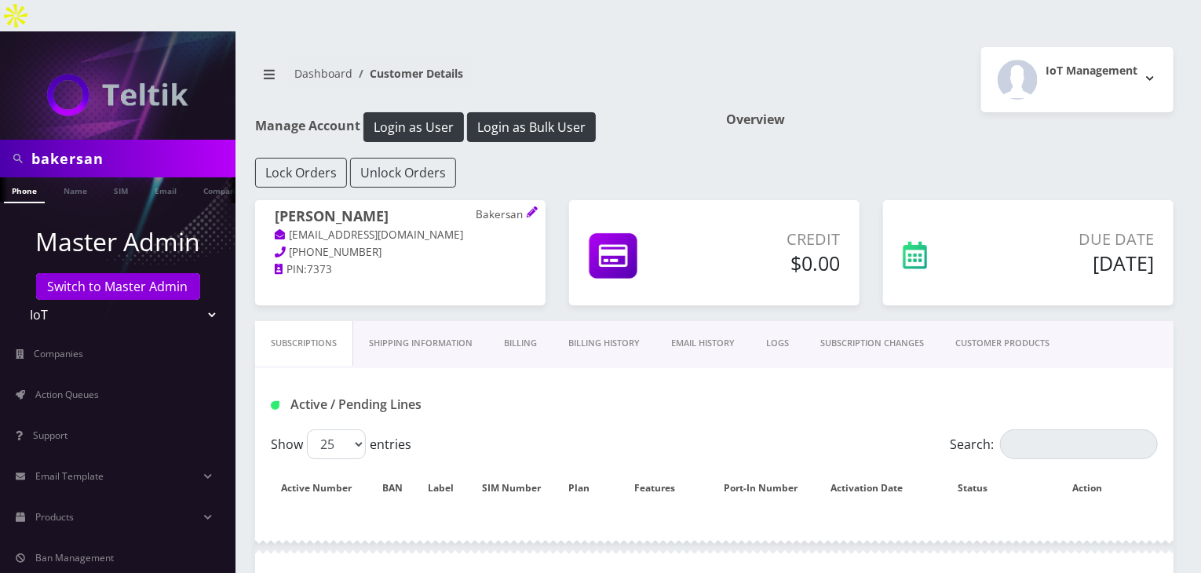
click at [592, 321] on link "Billing History" at bounding box center [604, 343] width 103 height 45
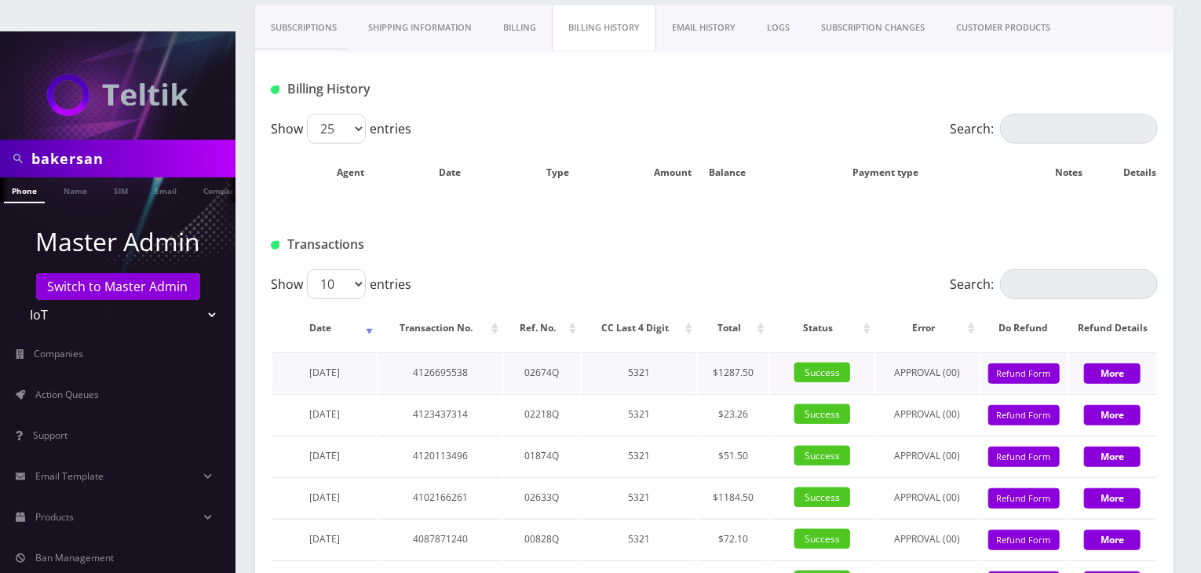
scroll to position [345, 0]
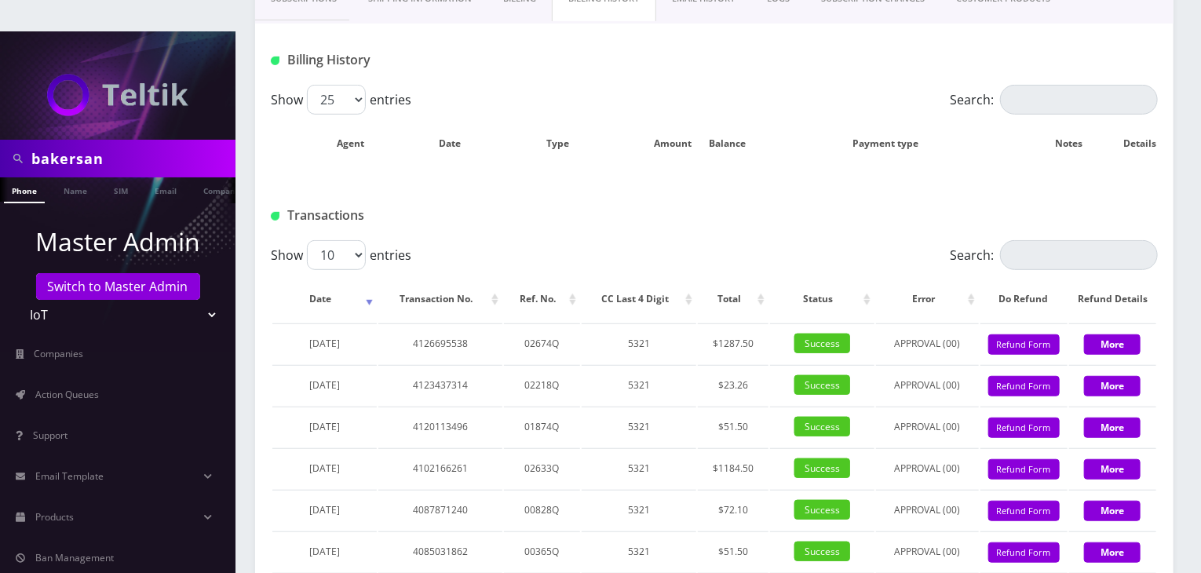
drag, startPoint x: 107, startPoint y: 126, endPoint x: 0, endPoint y: 120, distance: 106.9
click at [0, 140] on div "bakersan" at bounding box center [117, 159] width 235 height 38
type input "abe"
click at [78, 177] on link "Name" at bounding box center [75, 190] width 39 height 26
